Goal: Information Seeking & Learning: Learn about a topic

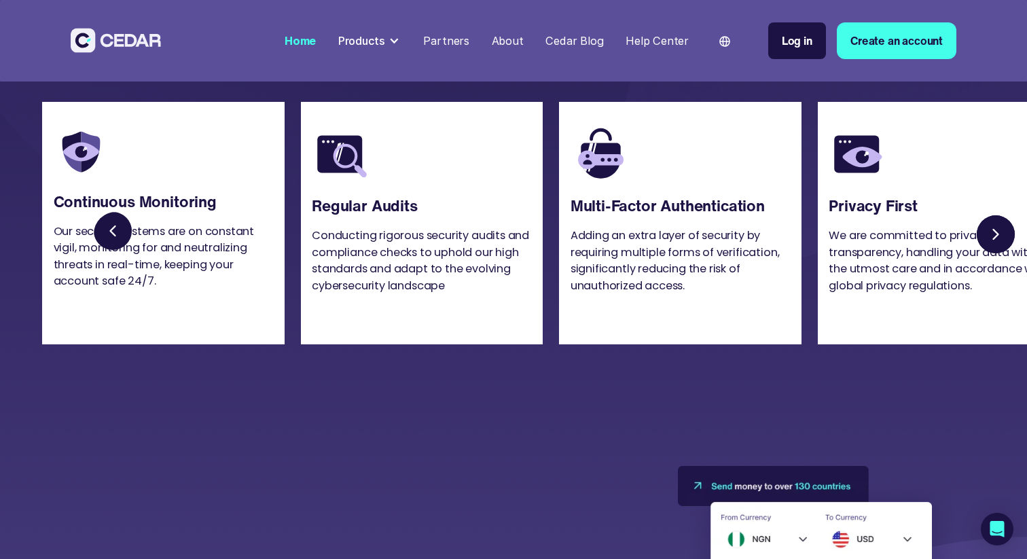
scroll to position [3259, 0]
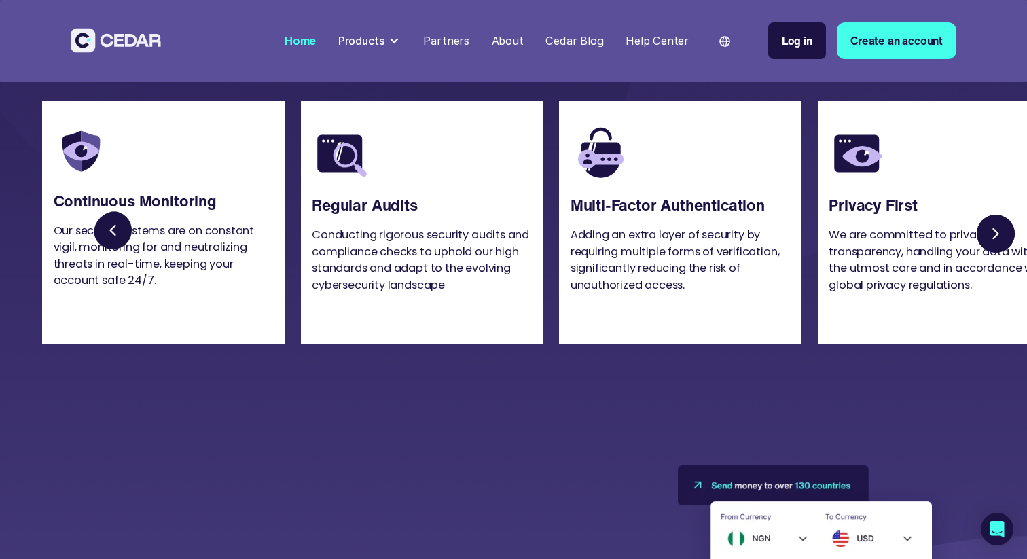
click at [998, 255] on link "Next slide" at bounding box center [995, 233] width 44 height 44
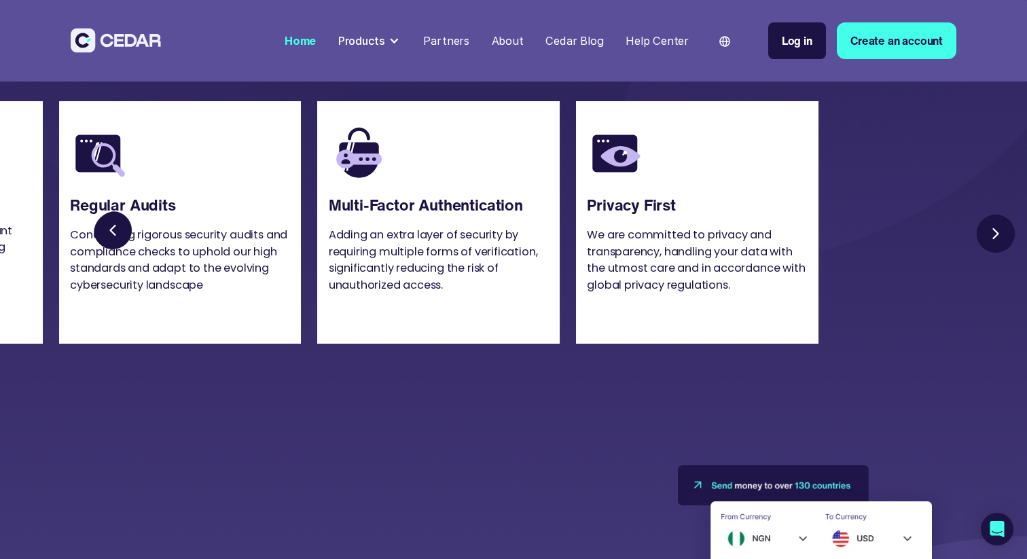
click at [996, 255] on link "Next slide" at bounding box center [995, 233] width 44 height 44
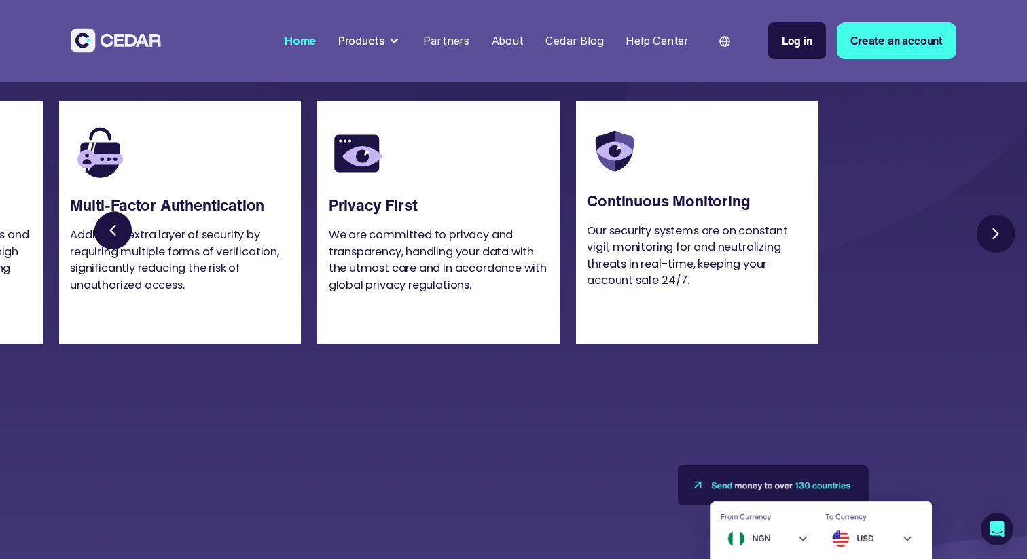
click at [996, 255] on link "Next slide" at bounding box center [995, 233] width 44 height 44
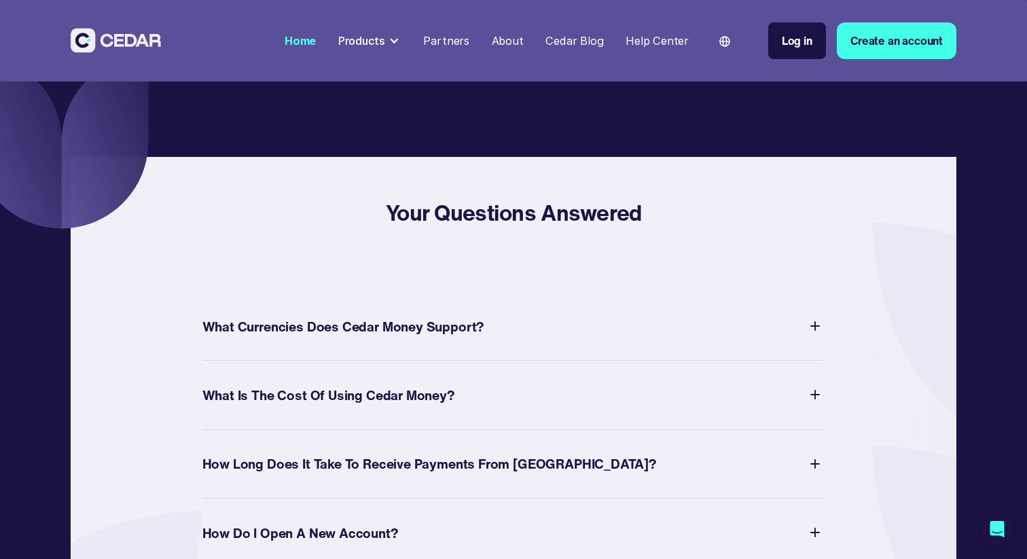
scroll to position [4804, 0]
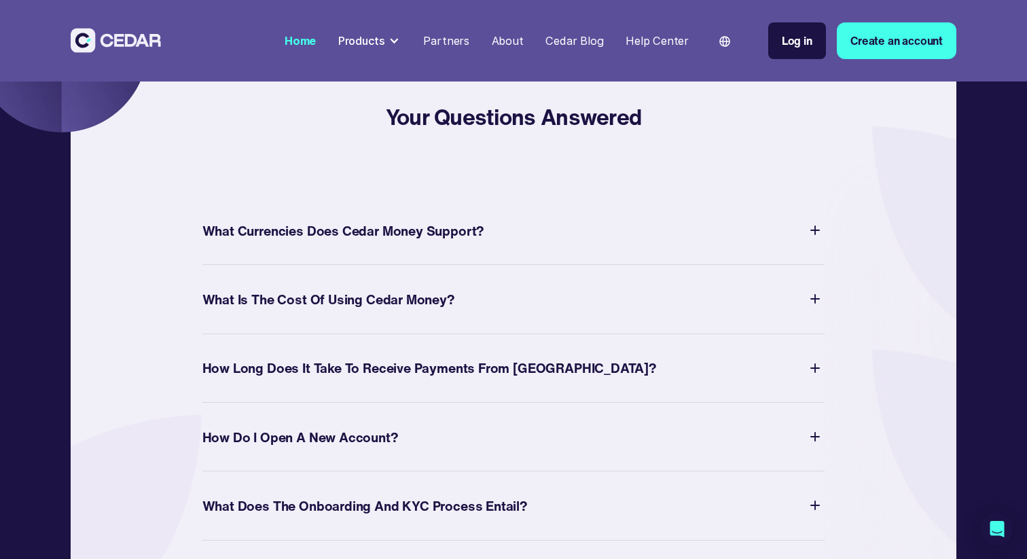
click at [512, 245] on div "What Currencies Does Cedar Money Support?" at bounding box center [513, 229] width 623 height 29
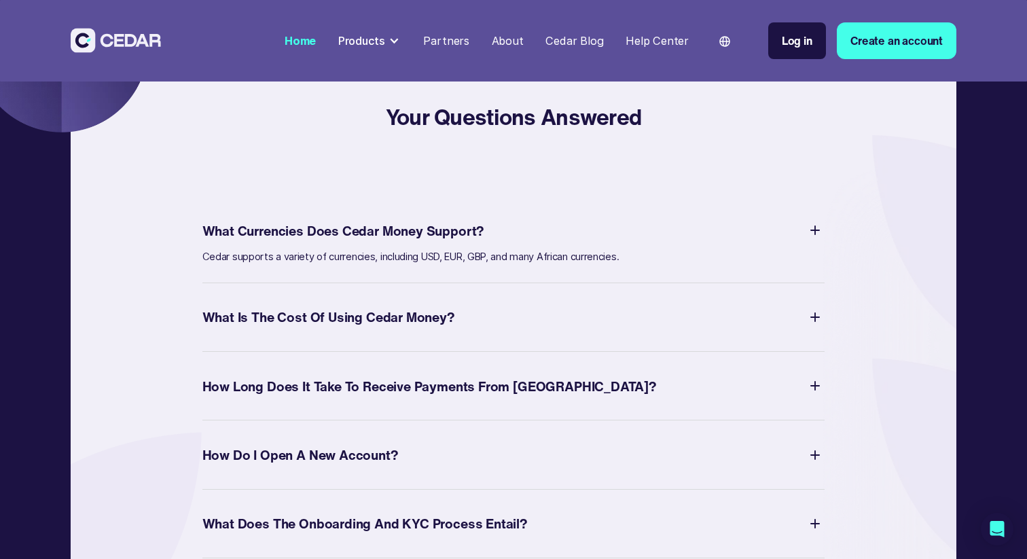
click at [471, 331] on div "What Is The Cost of Using Cedar Money?" at bounding box center [513, 316] width 623 height 29
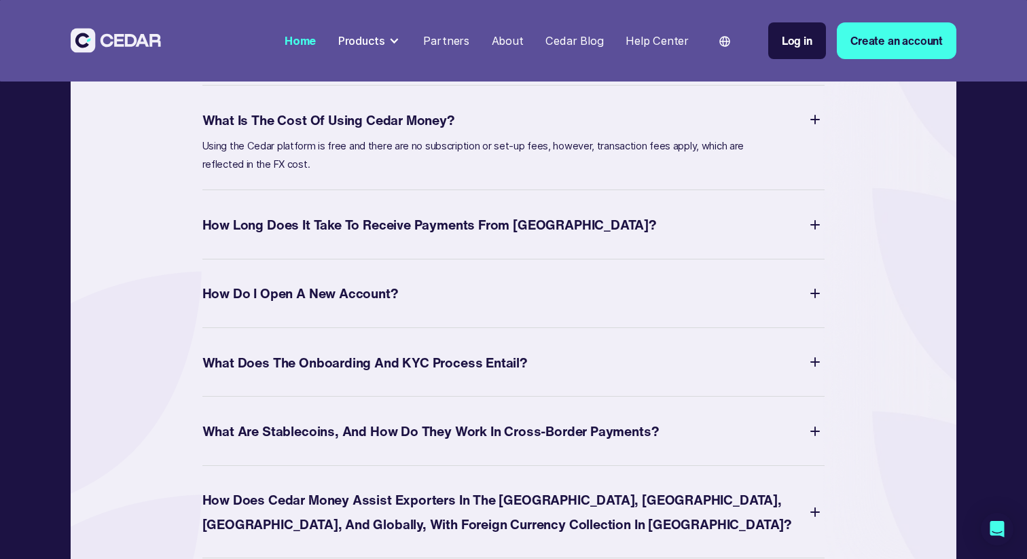
scroll to position [4982, 0]
click at [446, 237] on div "How Long Does It Take to Receive Payments from [GEOGRAPHIC_DATA]?" at bounding box center [429, 225] width 454 height 24
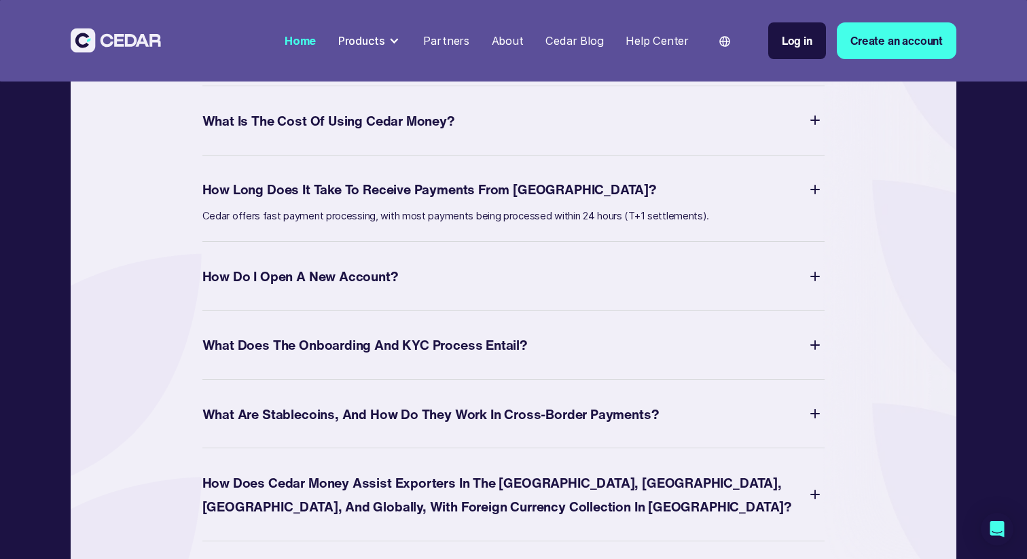
click at [293, 291] on div "How Do I Open a New Account?" at bounding box center [513, 275] width 623 height 29
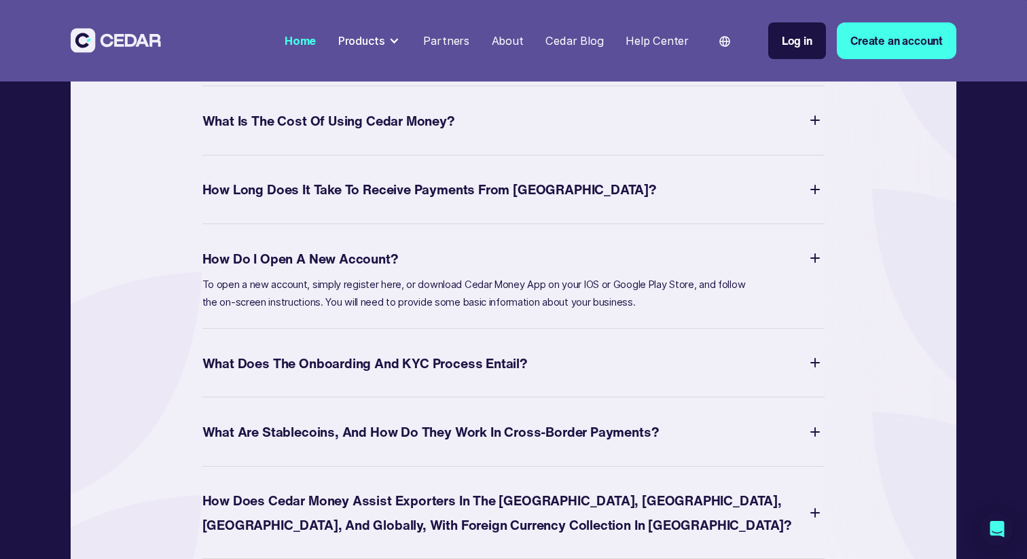
click at [315, 375] on div "What Does the Onboarding and KYC Process Entail?" at bounding box center [364, 363] width 325 height 24
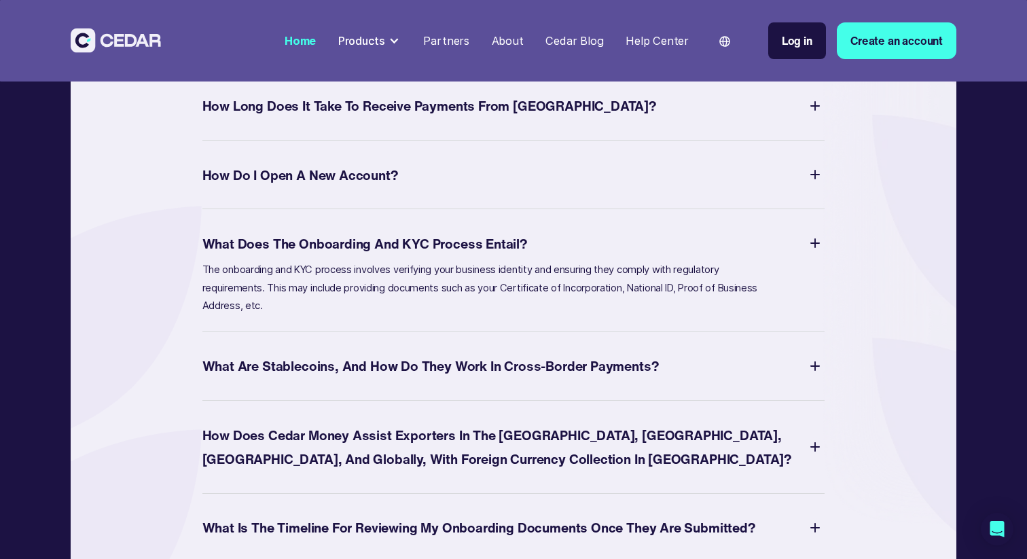
scroll to position [5071, 0]
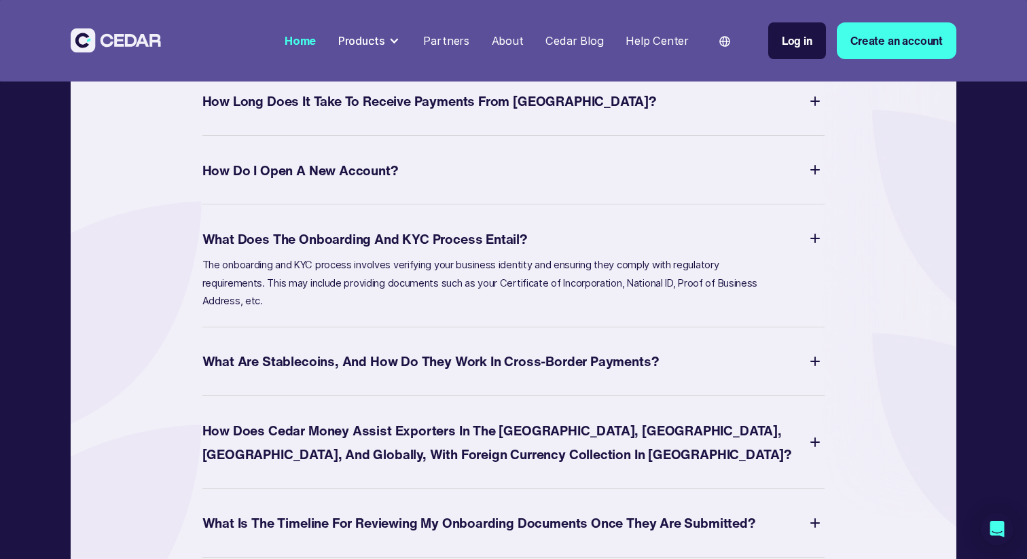
click at [315, 373] on div "What are Stablecoins, and how do they work in Cross-border Payments?" at bounding box center [430, 361] width 457 height 24
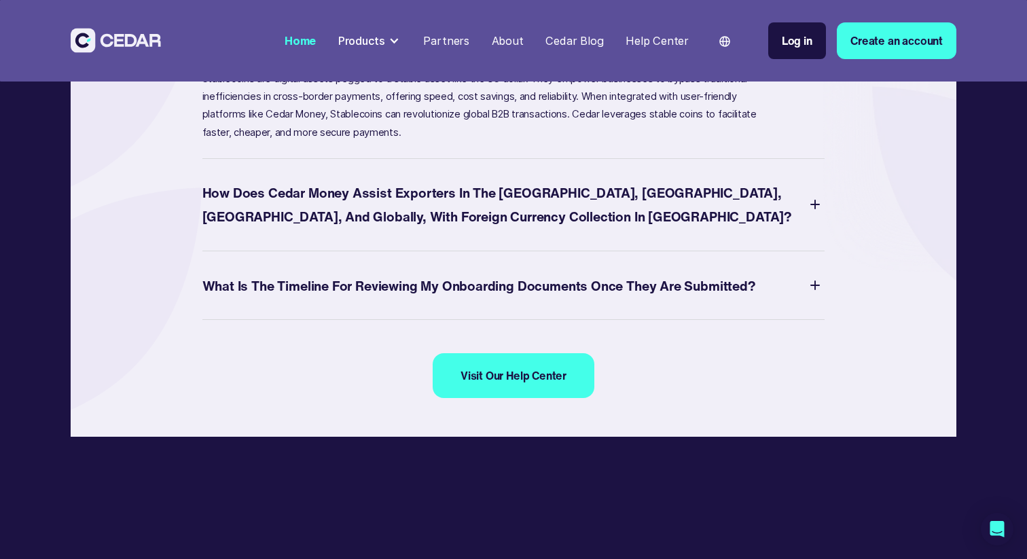
scroll to position [5347, 0]
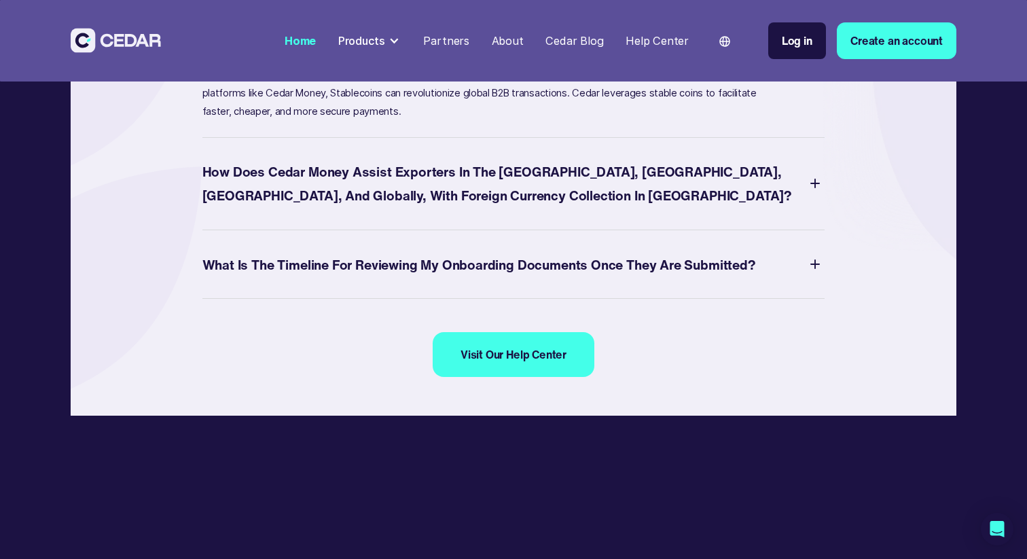
click at [328, 276] on div "What Is The Timeline for Reviewing My Onboarding Documents Once They are Submit…" at bounding box center [479, 265] width 554 height 24
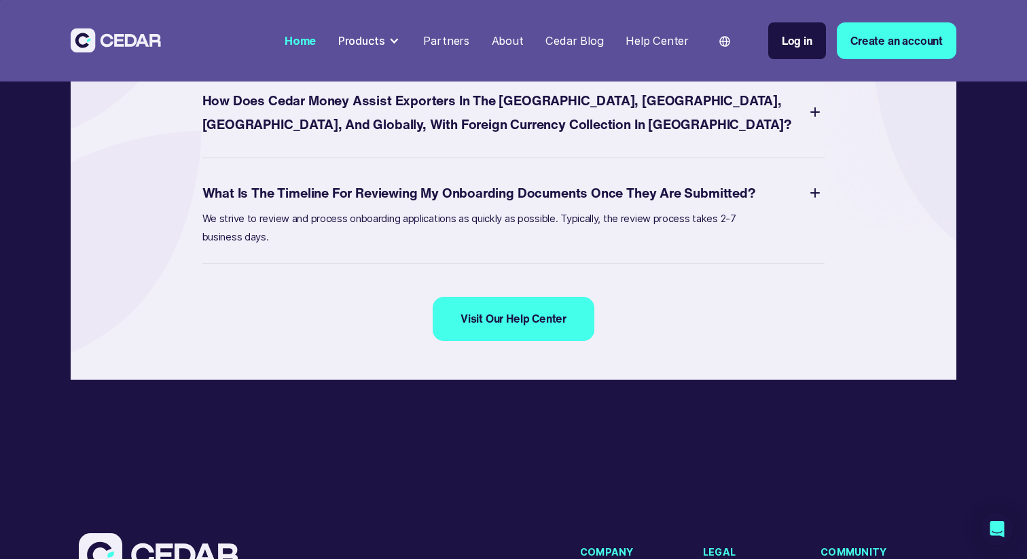
click at [361, 42] on div "Products" at bounding box center [361, 41] width 47 height 16
